Goal: Transaction & Acquisition: Purchase product/service

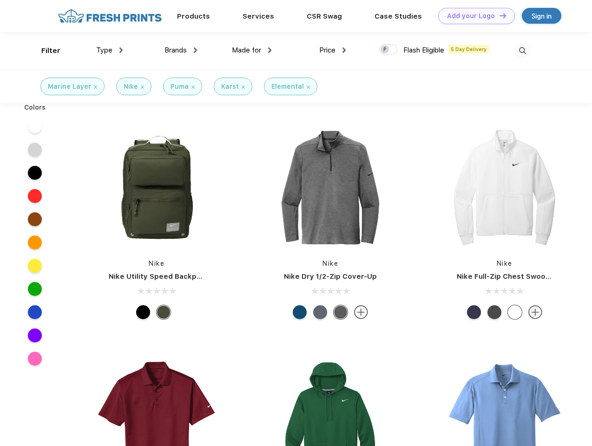
click at [473, 16] on link "Add your Logo Design Tool" at bounding box center [476, 16] width 77 height 16
click at [0, 0] on div "Design Tool" at bounding box center [0, 0] width 0 height 0
click at [499, 15] on link "Add your Logo Design Tool" at bounding box center [476, 16] width 77 height 16
click at [45, 51] on div "Filter" at bounding box center [50, 51] width 19 height 11
click at [110, 50] on span "Type" at bounding box center [104, 50] width 16 height 8
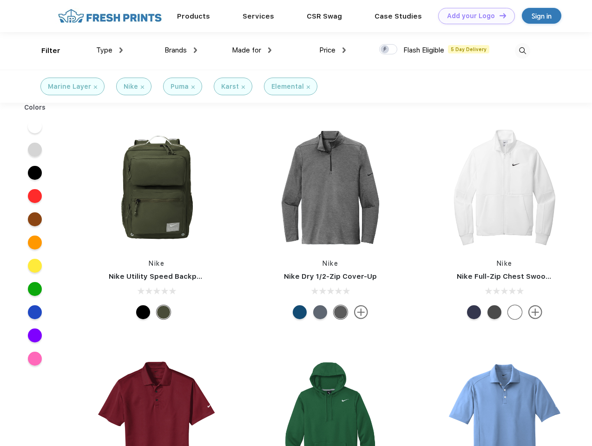
click at [181, 50] on span "Brands" at bounding box center [175, 50] width 22 height 8
click at [252, 50] on span "Made for" at bounding box center [246, 50] width 29 height 8
click at [333, 50] on span "Price" at bounding box center [327, 50] width 16 height 8
click at [388, 50] on div at bounding box center [388, 49] width 18 height 10
click at [385, 50] on input "checkbox" at bounding box center [382, 47] width 6 height 6
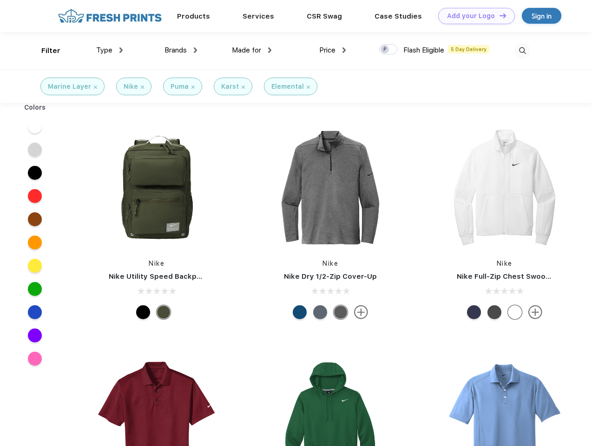
click at [522, 51] on img at bounding box center [522, 50] width 15 height 15
